Goal: Task Accomplishment & Management: Manage account settings

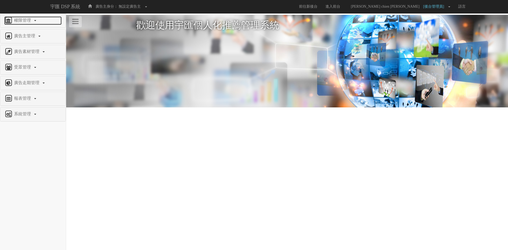
click at [29, 21] on span "權限管理" at bounding box center [23, 20] width 21 height 4
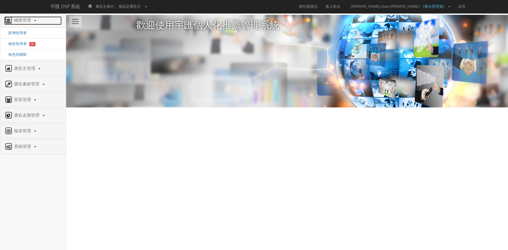
click at [40, 22] on link "權限管理" at bounding box center [32, 20] width 57 height 8
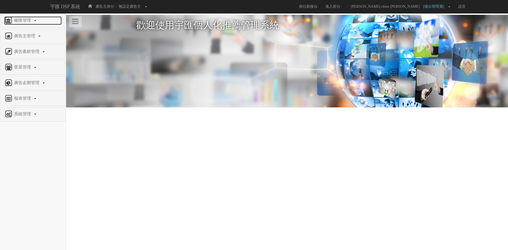
click at [42, 22] on link "權限管理" at bounding box center [32, 20] width 57 height 8
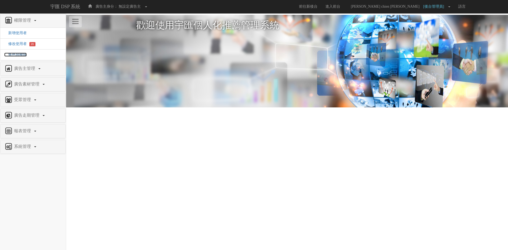
click at [21, 56] on span "角色與權限" at bounding box center [15, 55] width 22 height 4
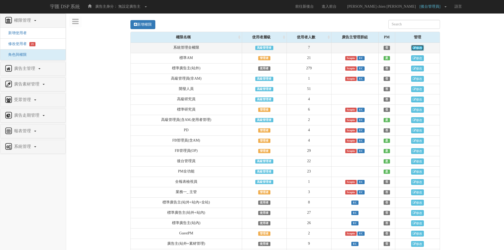
click at [413, 46] on link "修改" at bounding box center [417, 48] width 13 height 6
click at [413, 47] on icon at bounding box center [414, 47] width 3 height 3
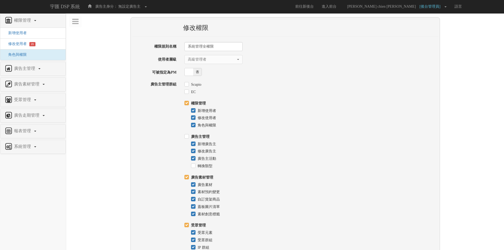
select select "SuperManager"
click at [262, 108] on div "新增使用者" at bounding box center [314, 109] width 247 height 7
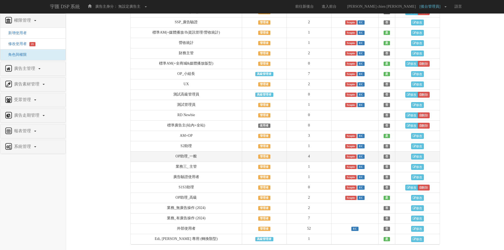
scroll to position [317, 0]
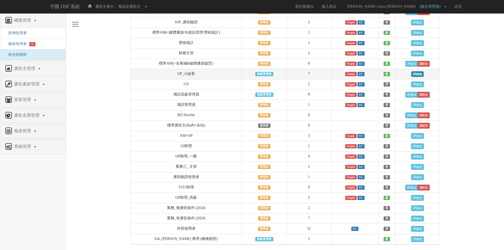
click at [417, 74] on link "修改" at bounding box center [417, 74] width 13 height 6
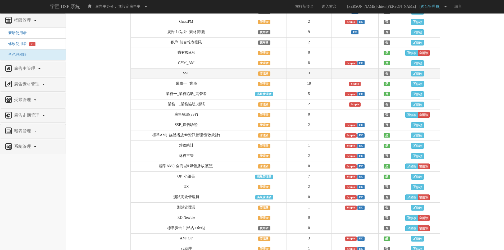
scroll to position [185, 0]
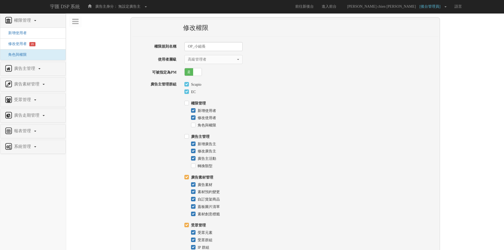
select select "SuperManager"
